Goal: Navigation & Orientation: Find specific page/section

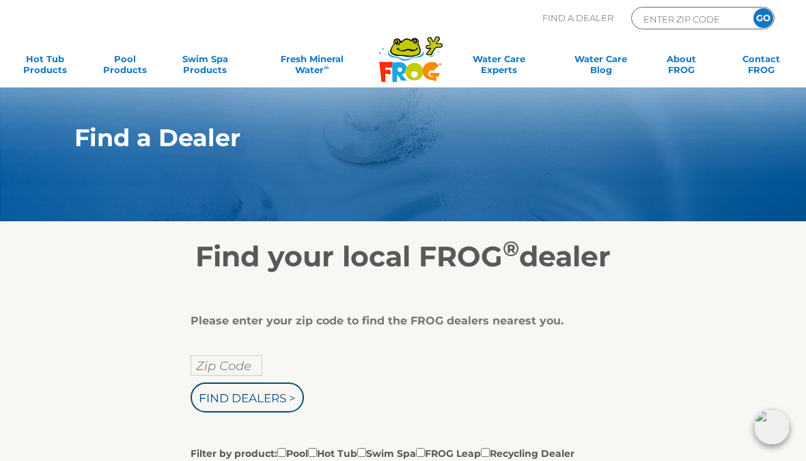
click at [255, 361] on input "Zip Code" at bounding box center [227, 365] width 72 height 20
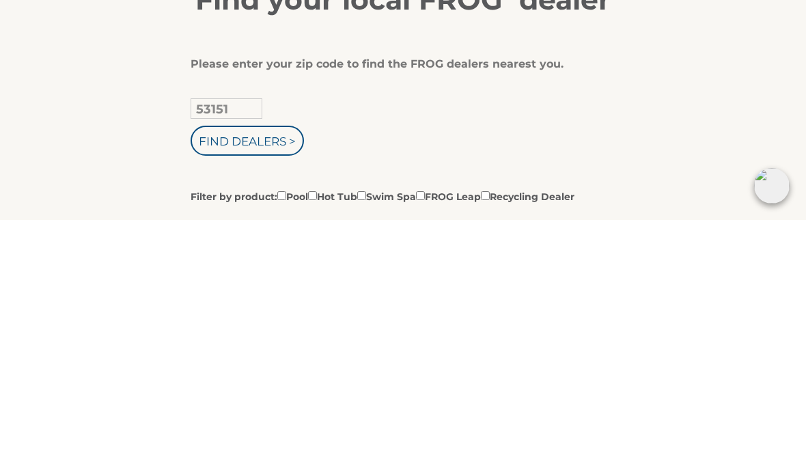
type input "53151"
click at [276, 367] on input "Find Dealers >" at bounding box center [247, 382] width 113 height 30
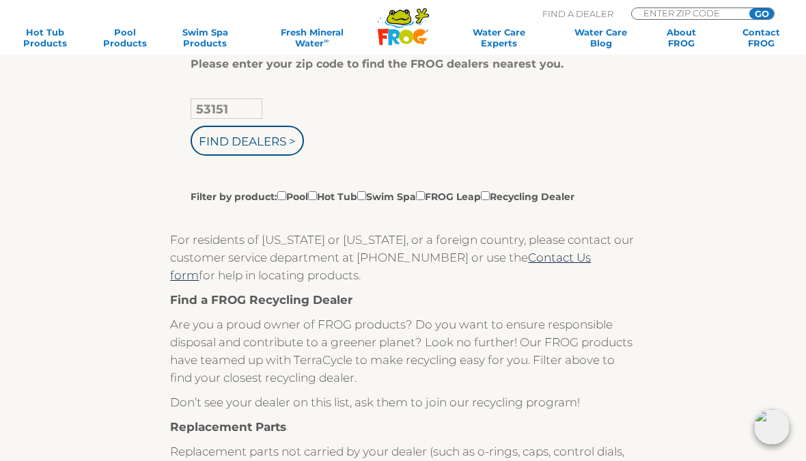
click at [331, 196] on label "Filter by product: Pool Hot Tub Swim Spa FROG Leap Recycling Dealer" at bounding box center [383, 195] width 384 height 15
click at [286, 196] on input "Filter by product: Pool Hot Tub Swim Spa FROG Leap Recycling Dealer" at bounding box center [281, 195] width 9 height 9
checkbox input "true"
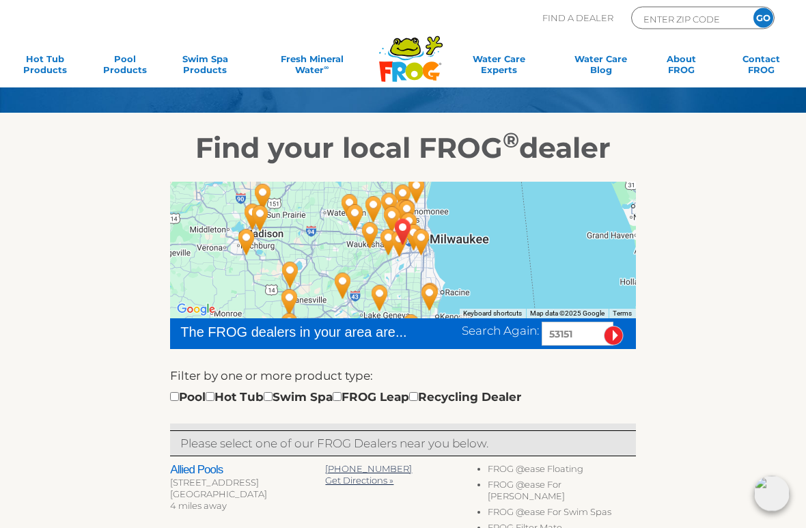
scroll to position [109, 0]
click at [238, 392] on div "Pool Hot Tub Swim Spa FROG Leap Recycling Dealer" at bounding box center [345, 397] width 351 height 18
click at [230, 392] on div "Pool Hot Tub Swim Spa FROG Leap Recycling Dealer" at bounding box center [345, 397] width 351 height 18
click at [214, 395] on input "checkbox" at bounding box center [210, 396] width 9 height 9
checkbox input "true"
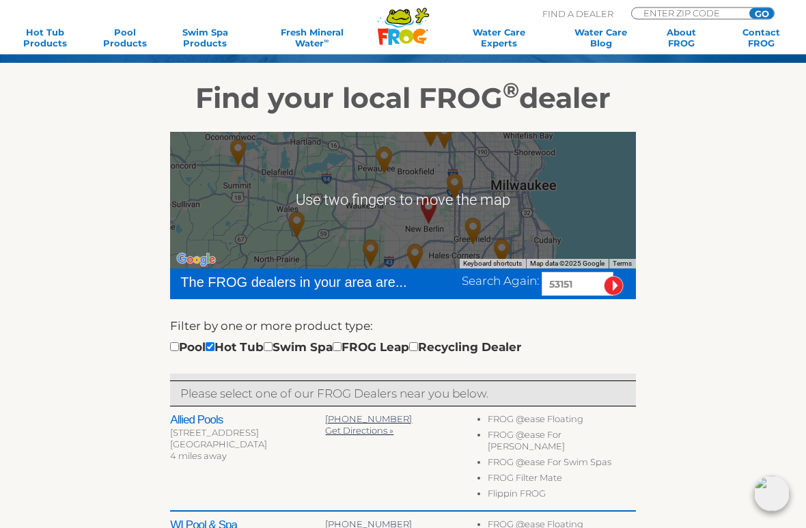
scroll to position [159, 0]
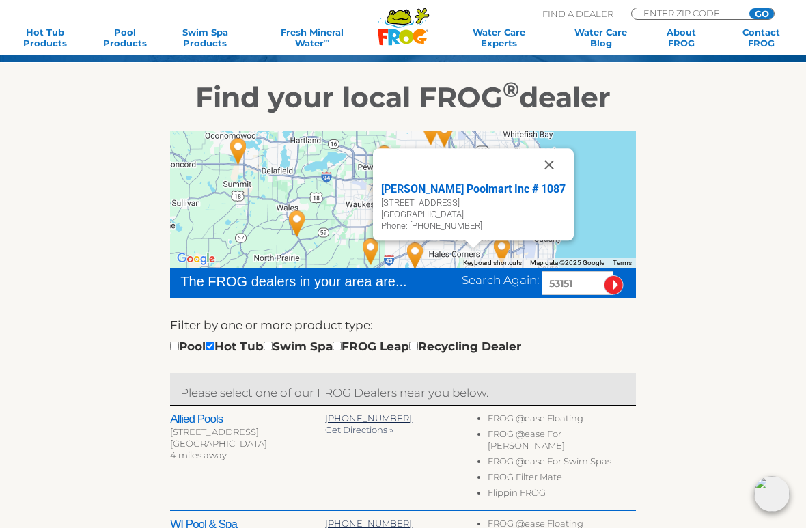
click at [537, 163] on button "Close" at bounding box center [549, 164] width 33 height 33
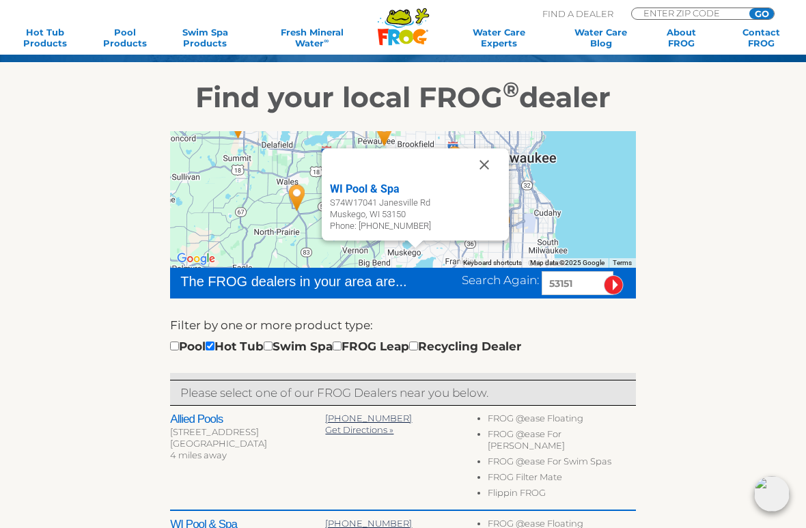
click at [485, 163] on button "Close" at bounding box center [484, 164] width 33 height 33
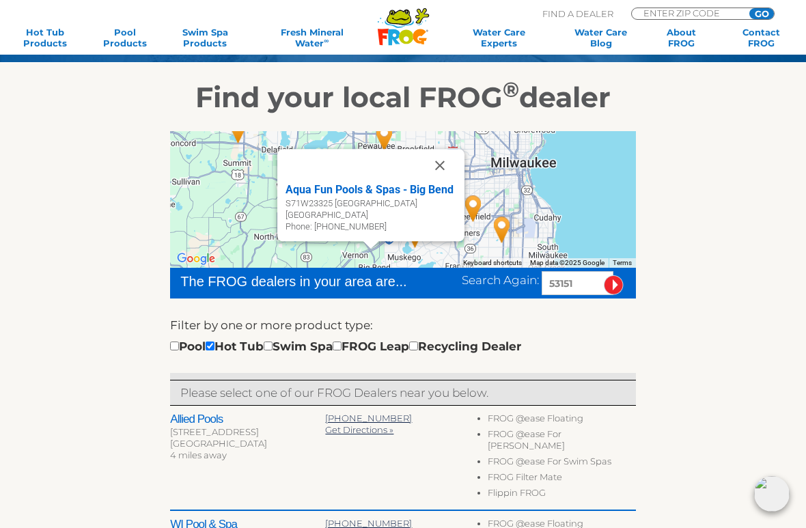
click at [445, 164] on button "Close" at bounding box center [439, 165] width 33 height 33
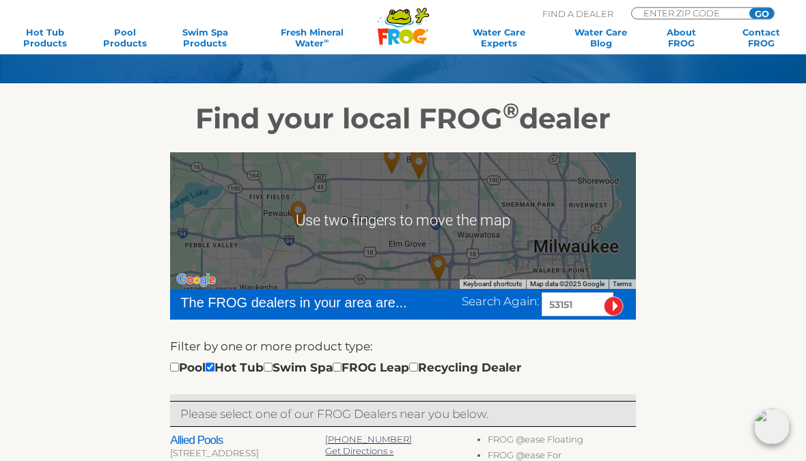
scroll to position [137, 0]
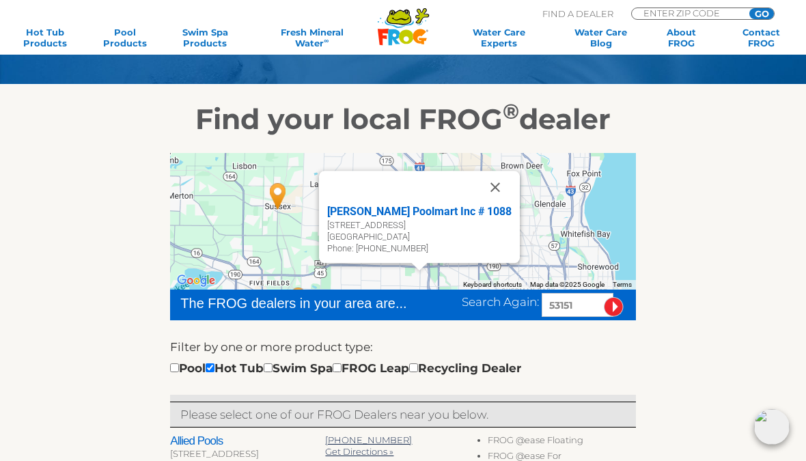
click at [490, 186] on button "Close" at bounding box center [495, 187] width 33 height 33
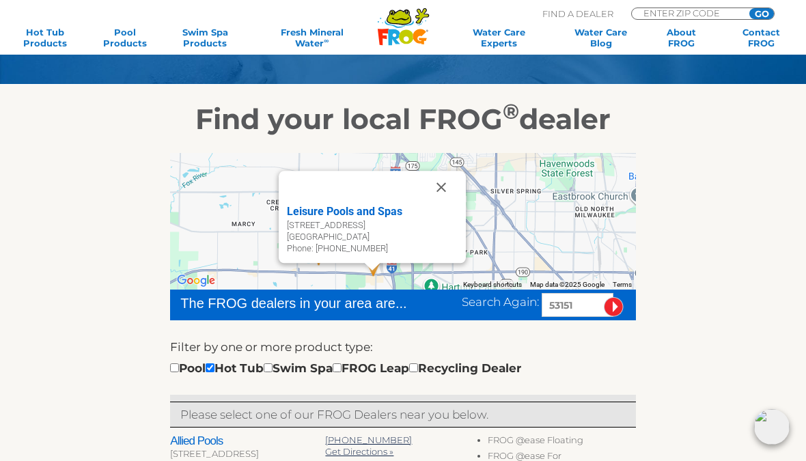
click at [449, 188] on button "Close" at bounding box center [441, 187] width 33 height 33
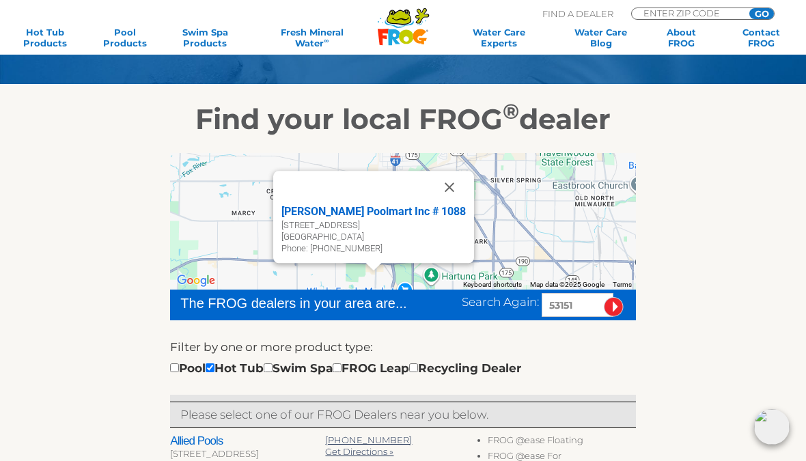
click at [439, 180] on button "Close" at bounding box center [449, 187] width 33 height 33
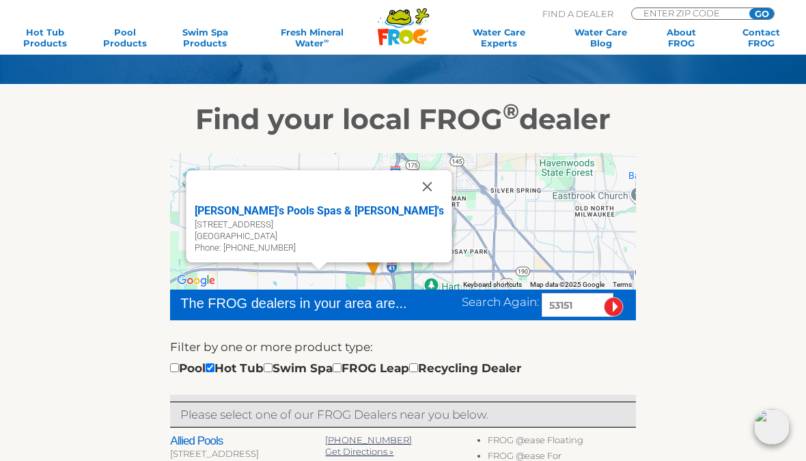
click at [410, 182] on button "Close" at bounding box center [426, 186] width 33 height 33
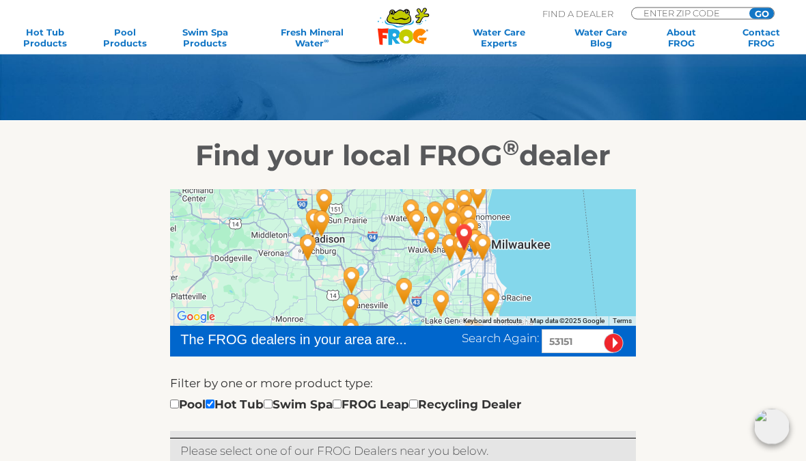
scroll to position [0, 0]
